Goal: Task Accomplishment & Management: Use online tool/utility

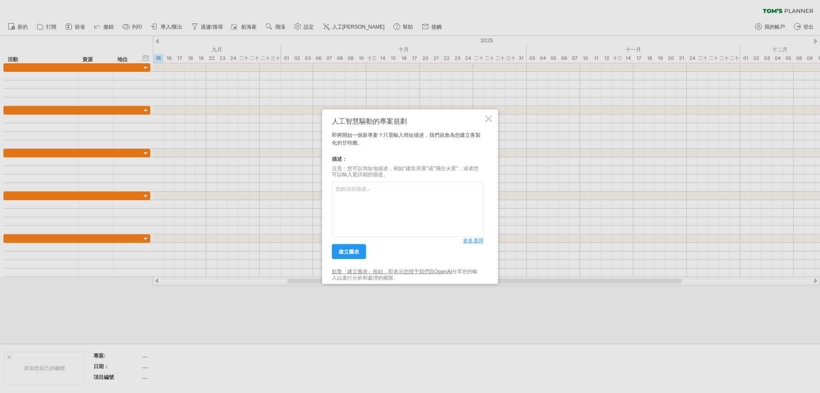
click at [392, 191] on textarea at bounding box center [408, 209] width 152 height 55
type textarea "R"
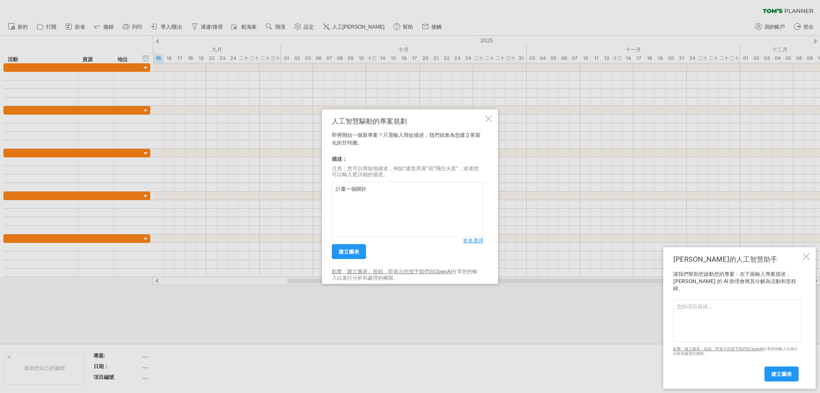
type textarea "計畫一個關於"
click at [399, 185] on textarea at bounding box center [408, 209] width 152 height 55
type textarea "請"
type textarea "建立一個[DATE]到[DATE]1月份電暖器行銷活動專案,裡面需要包含要推廣的平台，主要活動項目有9月中~10月中的新品介紹及入秋電暖器健檢計畫,10月中~…"
click at [351, 253] on font "建立圖表" at bounding box center [349, 251] width 21 height 6
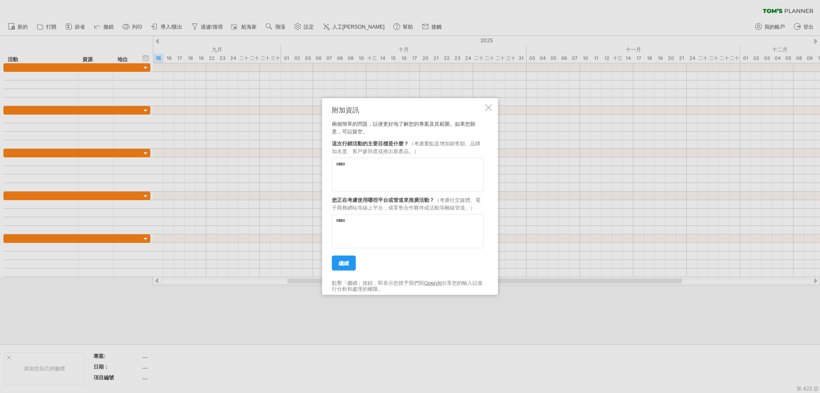
click at [360, 169] on textarea at bounding box center [408, 174] width 152 height 34
type textarea "*"
type textarea "****"
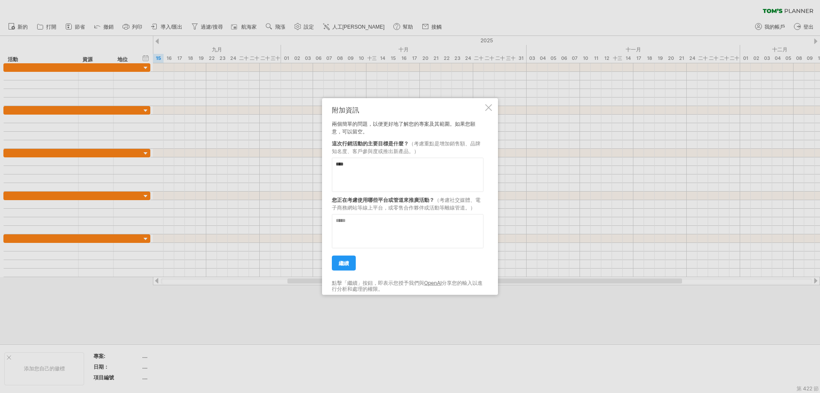
click at [372, 229] on textarea at bounding box center [408, 231] width 152 height 34
type textarea "*"
type textarea "**********"
click at [347, 264] on font "繼續" at bounding box center [344, 262] width 10 height 6
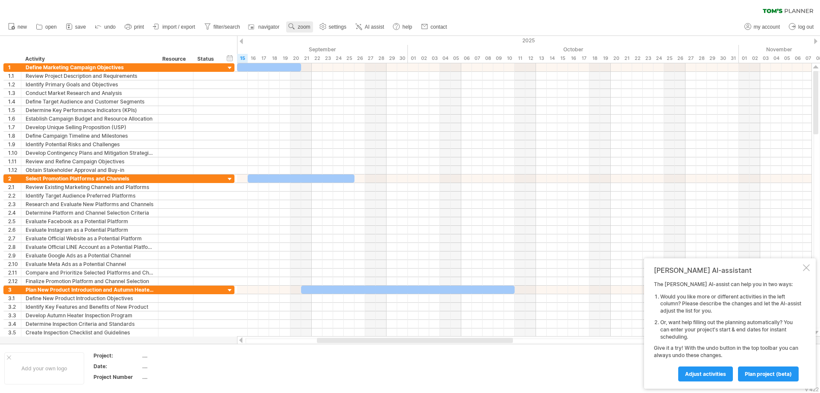
click at [295, 30] on use at bounding box center [291, 26] width 9 height 9
click at [314, 58] on div "Week" at bounding box center [322, 55] width 47 height 14
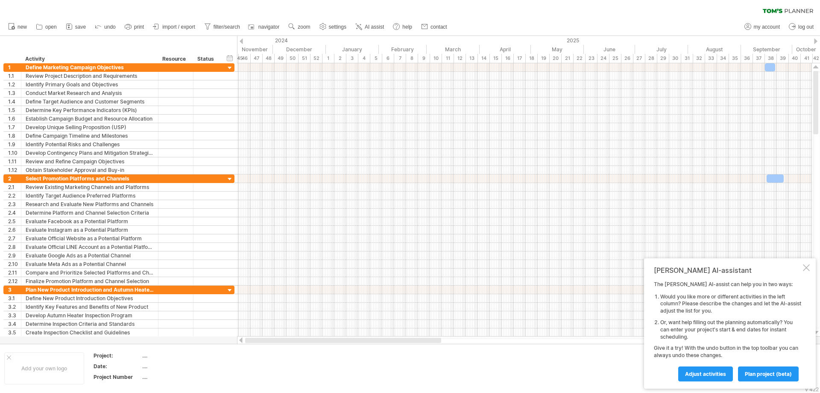
drag, startPoint x: 504, startPoint y: 340, endPoint x: 273, endPoint y: 330, distance: 231.7
click at [267, 336] on div at bounding box center [524, 340] width 575 height 9
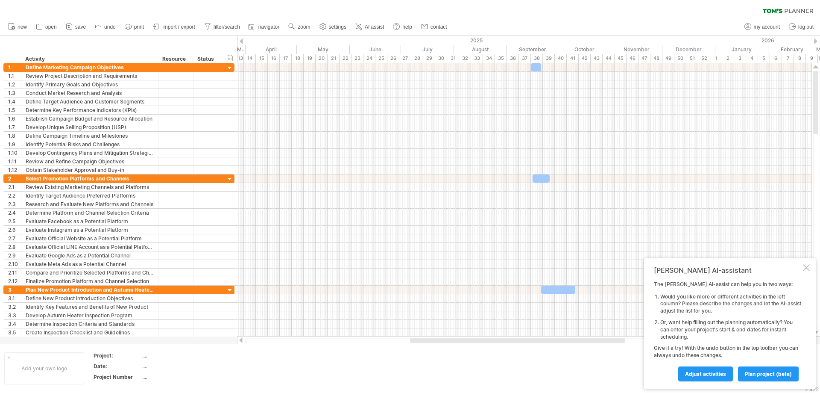
drag, startPoint x: 514, startPoint y: 340, endPoint x: 600, endPoint y: 344, distance: 86.4
click at [600, 344] on div "Trying to reach [DOMAIN_NAME] Connected again... 0% clear filter new 1" at bounding box center [410, 196] width 820 height 393
drag, startPoint x: 526, startPoint y: 341, endPoint x: 595, endPoint y: 340, distance: 69.2
click at [595, 340] on div at bounding box center [514, 339] width 215 height 5
click at [302, 28] on span "zoom" at bounding box center [304, 27] width 12 height 6
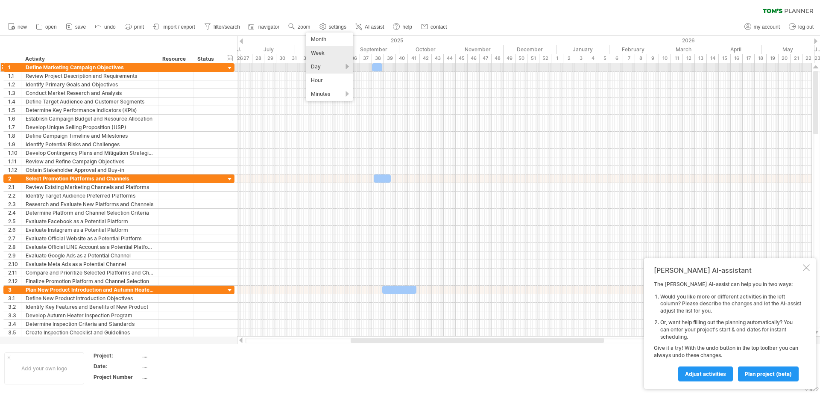
click at [348, 67] on div "Day" at bounding box center [329, 67] width 47 height 14
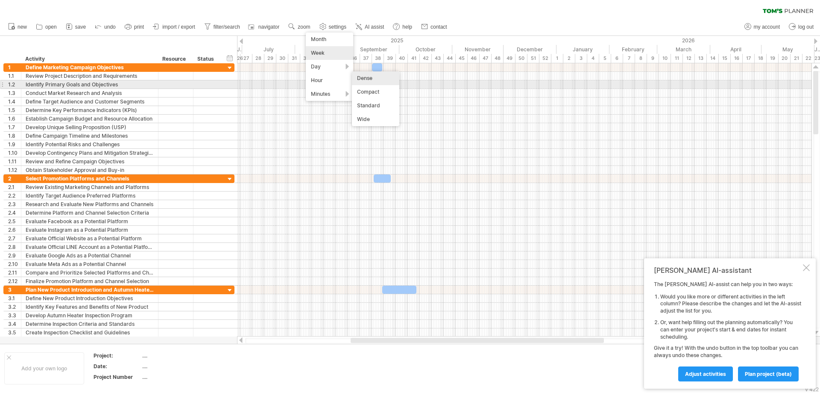
click at [376, 80] on div "Dense" at bounding box center [375, 78] width 47 height 14
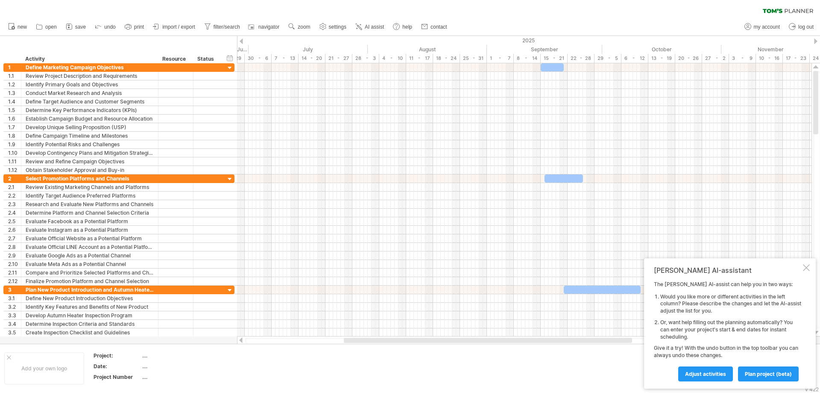
click at [578, 9] on div "clear filter reapply filter" at bounding box center [410, 9] width 820 height 18
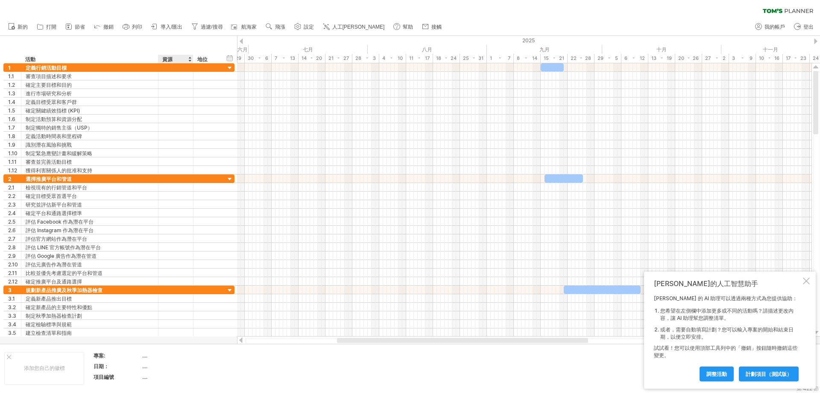
click at [169, 56] on font "資源" at bounding box center [167, 59] width 10 height 6
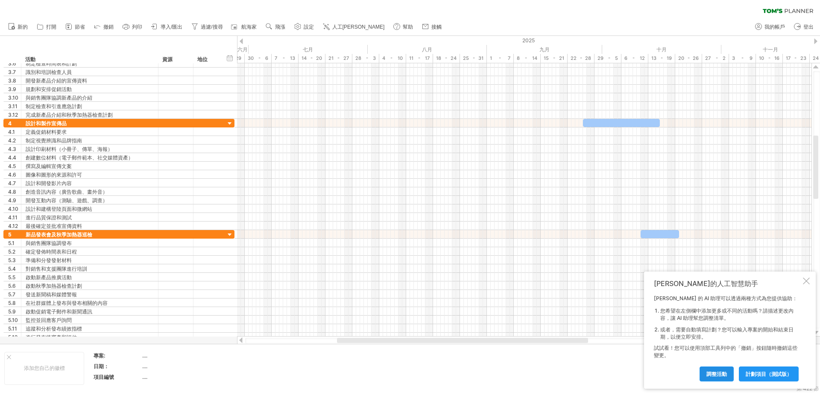
click at [726, 375] on font "調整活動" at bounding box center [717, 373] width 21 height 6
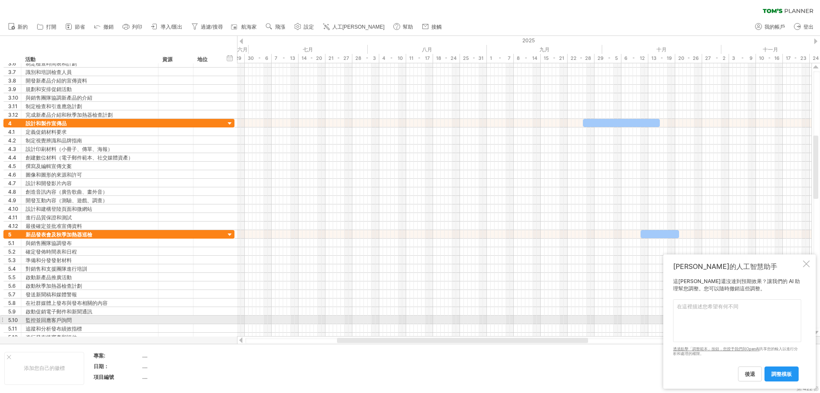
click at [703, 316] on textarea at bounding box center [737, 320] width 128 height 43
type textarea "ㄒ"
type textarea "ㄐ"
type textarea "賞"
type textarea "ㄐ"
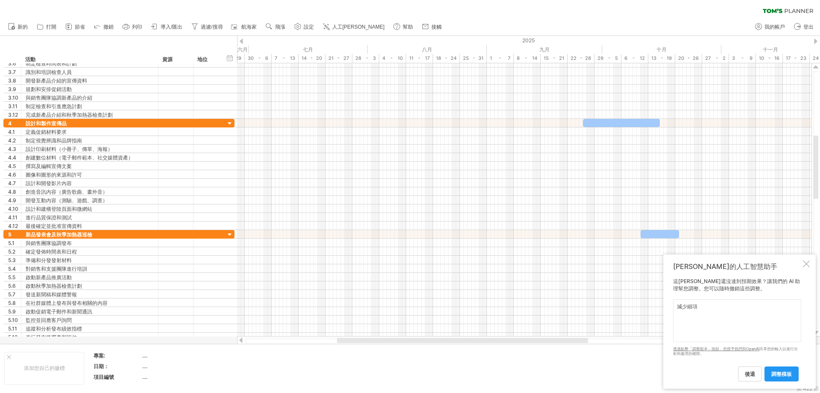
type textarea "減少細項"
click at [774, 365] on div "後退 調整模板" at bounding box center [737, 370] width 128 height 22
click at [783, 372] on font "調整模板" at bounding box center [781, 373] width 21 height 6
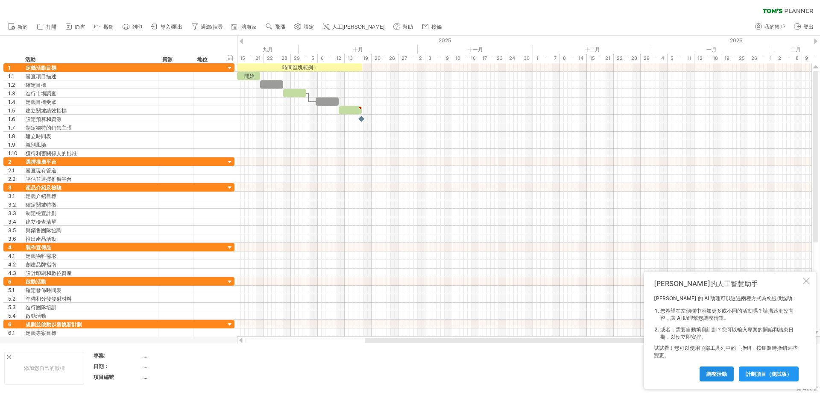
click at [714, 378] on link "調整活動" at bounding box center [717, 373] width 34 height 15
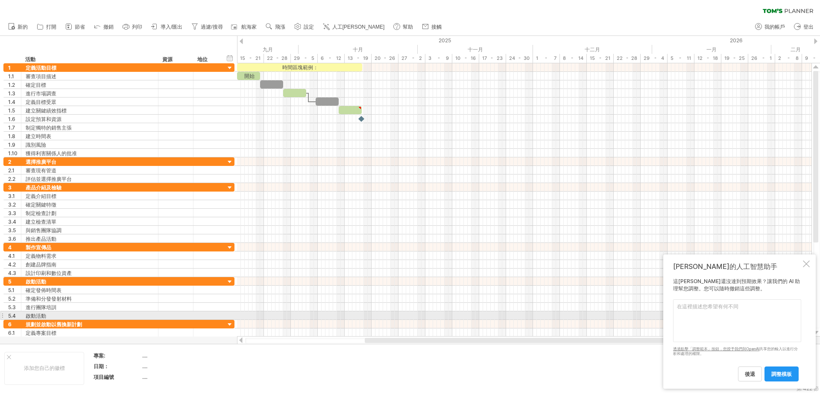
click at [714, 314] on textarea at bounding box center [737, 320] width 128 height 43
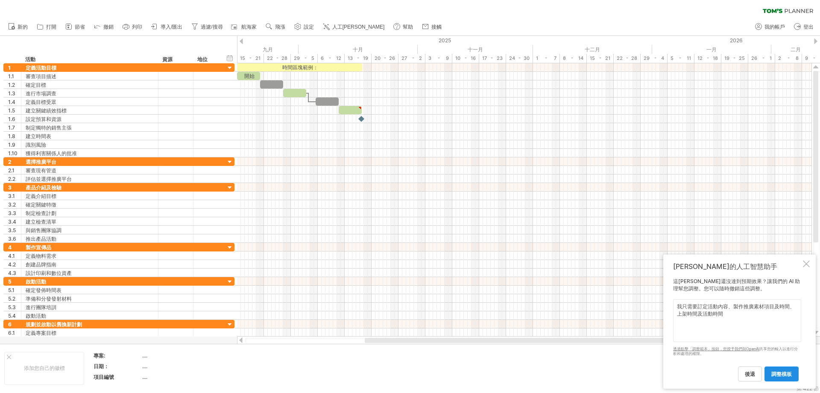
type textarea "我只需要訂定活動內容、製作推廣素材項目及時間、上架時間及活動時間"
click at [779, 373] on font "調整模板" at bounding box center [781, 373] width 21 height 6
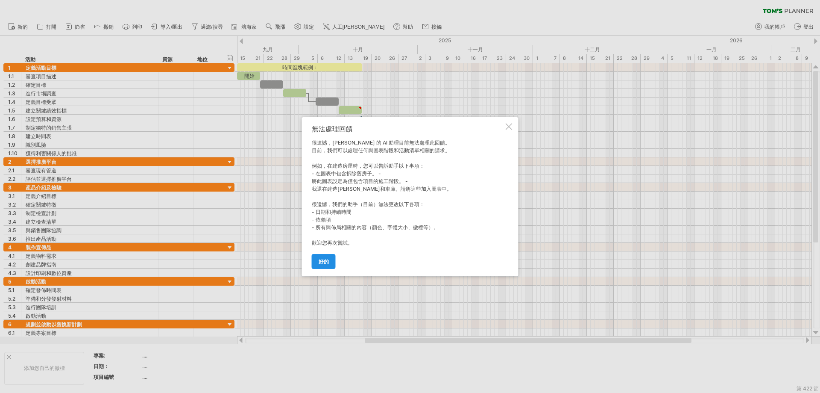
click at [323, 260] on font "好的" at bounding box center [324, 261] width 10 height 6
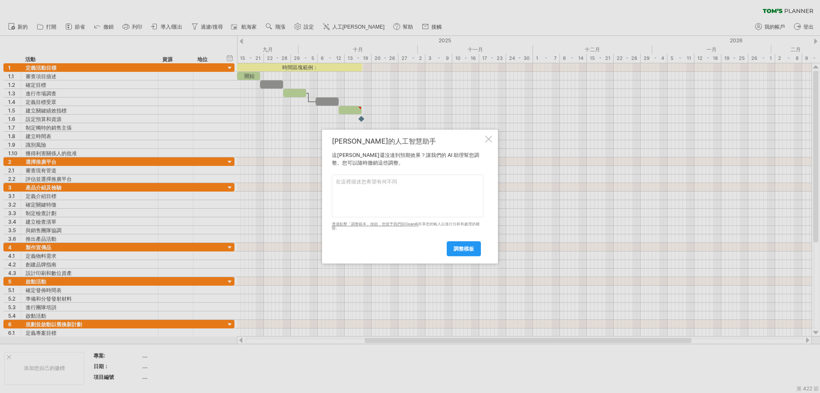
click at [399, 191] on textarea at bounding box center [408, 195] width 152 height 43
click at [462, 249] on font "調整模板" at bounding box center [464, 248] width 21 height 6
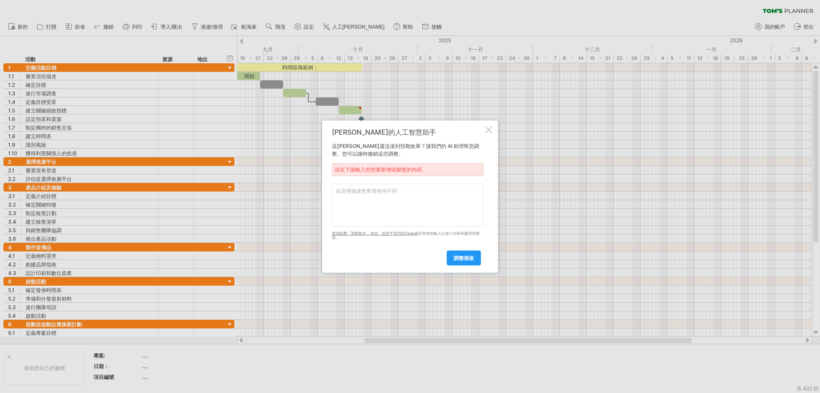
click at [406, 204] on textarea at bounding box center [408, 204] width 152 height 43
click at [408, 200] on textarea at bounding box center [408, 204] width 152 height 43
type textarea "大項目：新品介紹、電暖器健檢活動、雙11活動、汰舊換新活動、12月尾牙及黑五檔期活動"
click at [454, 259] on font "調整模板" at bounding box center [464, 258] width 21 height 6
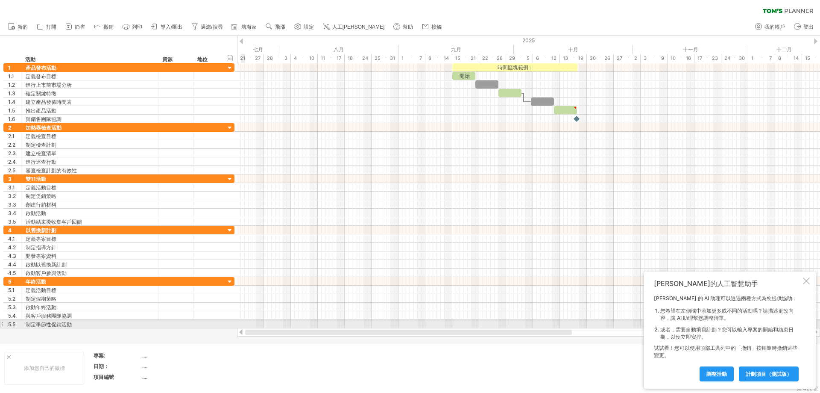
drag, startPoint x: 415, startPoint y: 331, endPoint x: 227, endPoint y: 327, distance: 188.0
click at [241, 327] on div "嘗試造訪 [DOMAIN_NAME] 再次連接... 0% 清除過濾器 新的" at bounding box center [410, 196] width 820 height 393
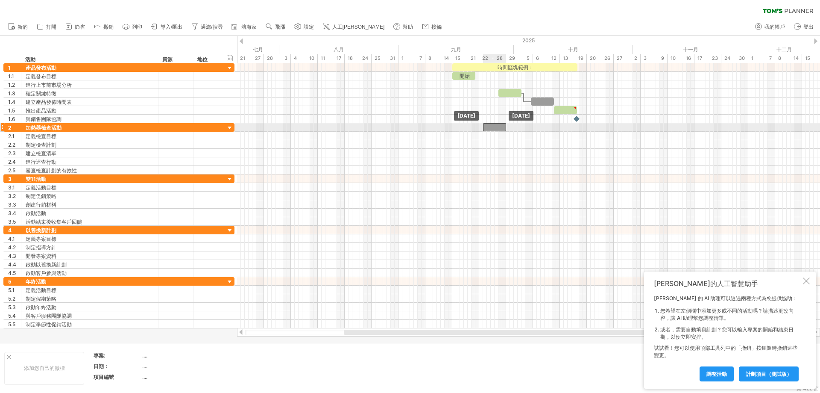
drag, startPoint x: 488, startPoint y: 85, endPoint x: 497, endPoint y: 130, distance: 46.1
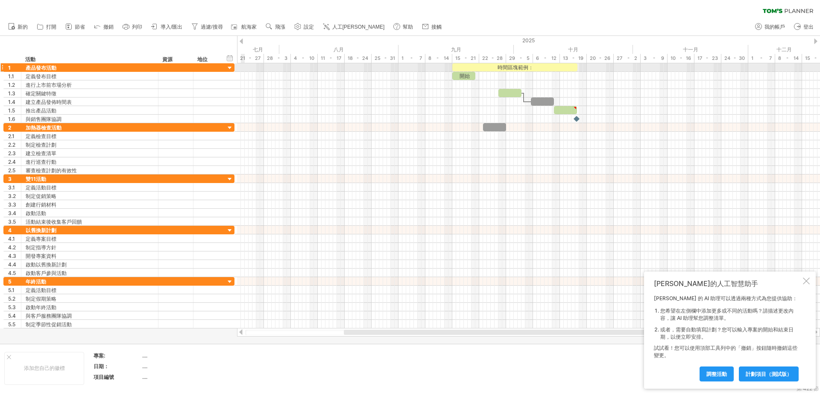
click at [228, 68] on div at bounding box center [230, 68] width 8 height 8
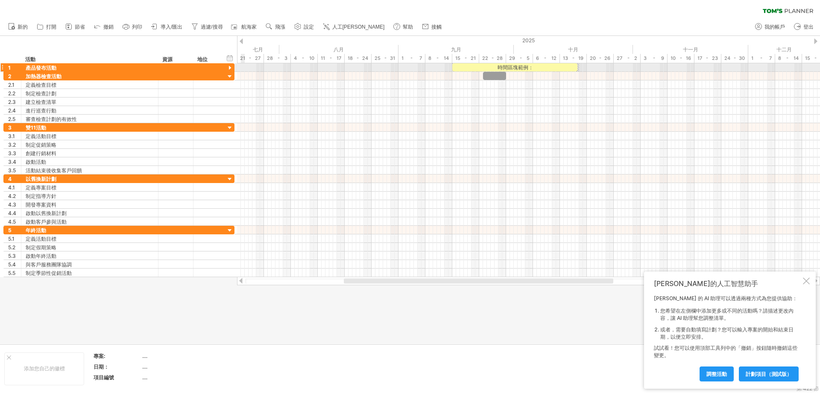
click at [228, 68] on div at bounding box center [230, 68] width 8 height 8
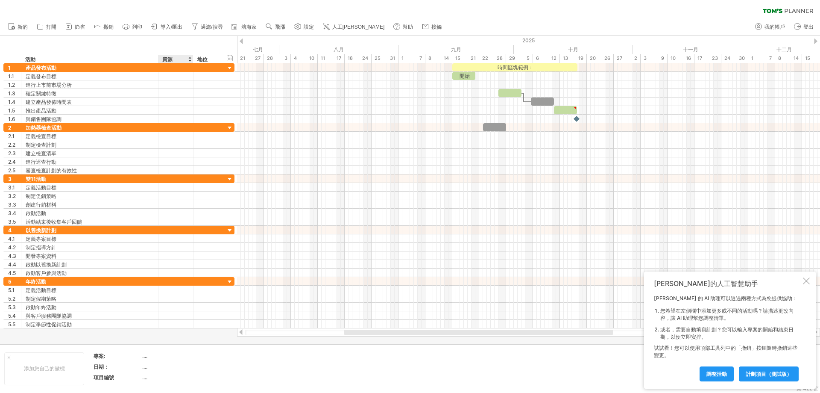
click at [166, 59] on font "資源" at bounding box center [167, 59] width 10 height 6
click at [171, 59] on font "資源" at bounding box center [167, 59] width 10 height 6
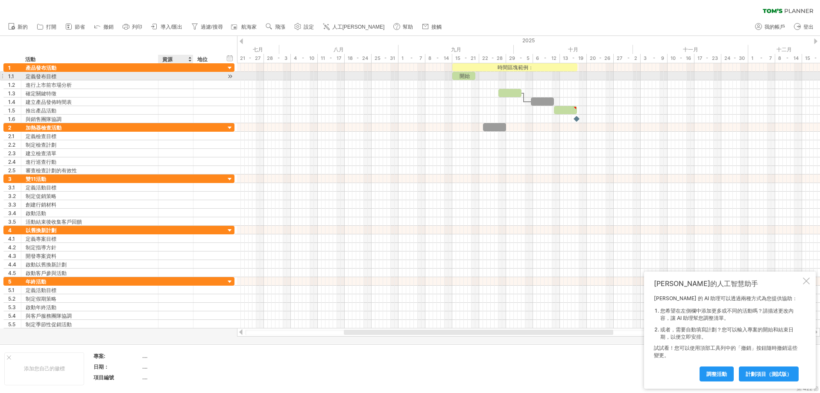
click at [179, 76] on div at bounding box center [176, 76] width 26 height 8
click at [202, 59] on font "地位" at bounding box center [202, 59] width 10 height 6
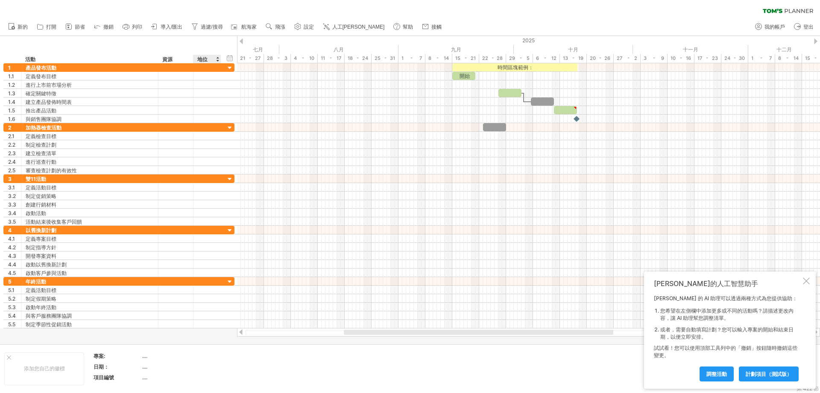
click at [217, 59] on div at bounding box center [217, 59] width 3 height 9
click at [182, 60] on div "資源" at bounding box center [175, 59] width 26 height 9
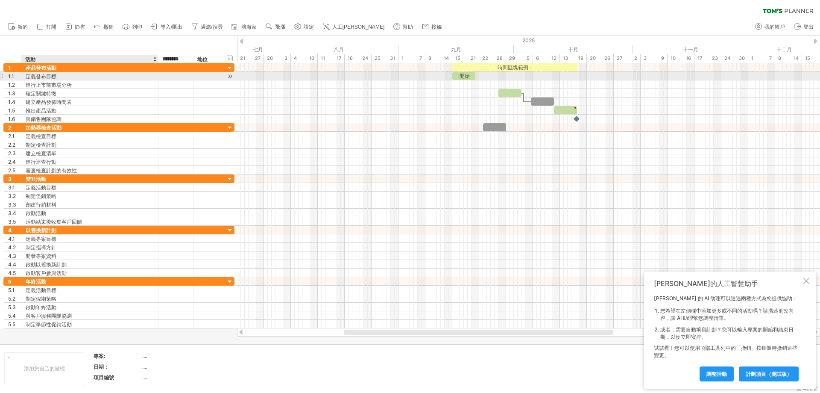
click at [70, 76] on div "定義發布目標" at bounding box center [90, 76] width 128 height 8
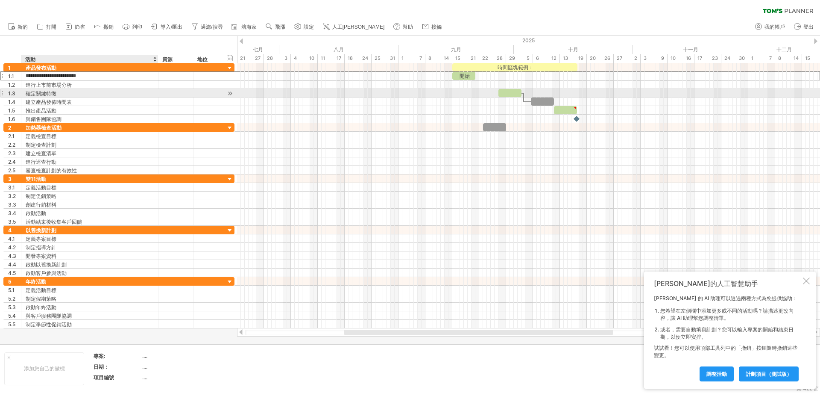
click at [88, 91] on div "確定關鍵特徵" at bounding box center [90, 93] width 128 height 8
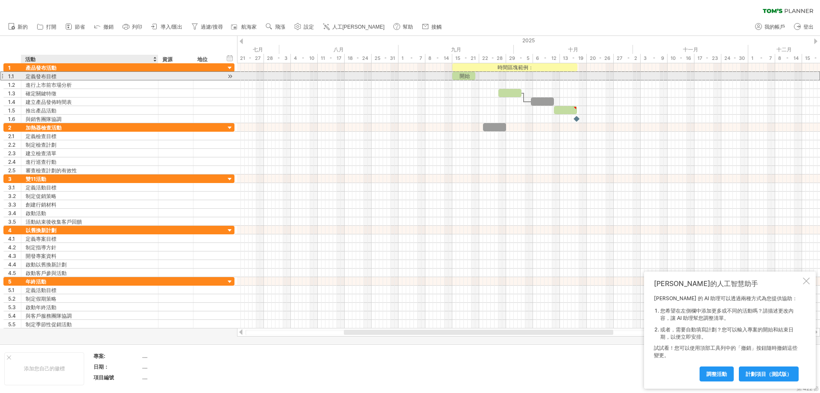
click at [79, 77] on div "定義發布目標" at bounding box center [90, 76] width 128 height 8
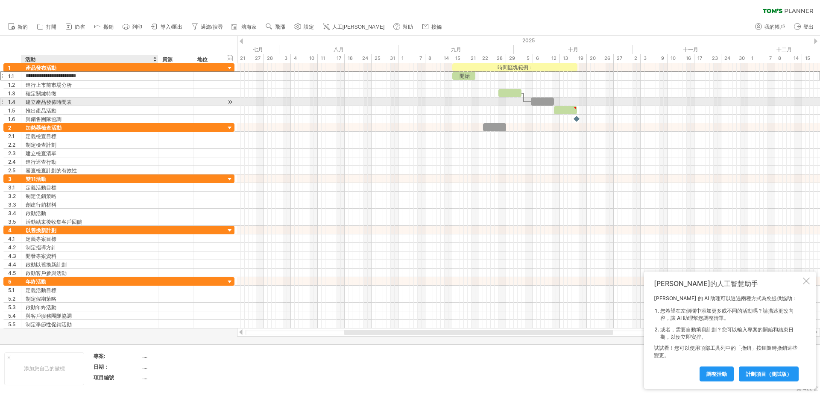
click at [133, 104] on div "建立產品發佈時間表" at bounding box center [90, 101] width 128 height 8
click at [133, 104] on input "**********" at bounding box center [90, 101] width 128 height 8
click at [132, 98] on input "**********" at bounding box center [90, 101] width 128 height 8
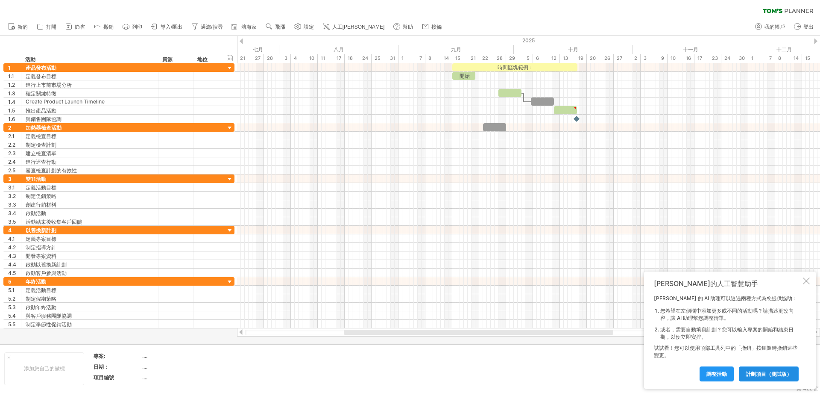
click at [771, 372] on font "計劃項目（測試版）" at bounding box center [769, 373] width 46 height 6
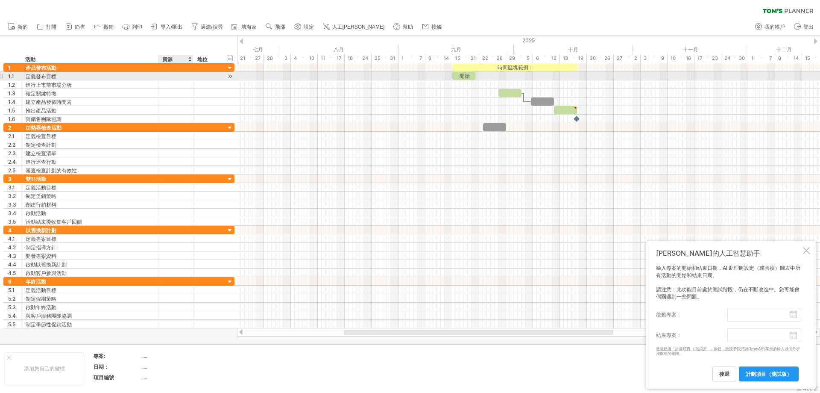
click at [167, 78] on div at bounding box center [176, 76] width 26 height 8
